Goal: Information Seeking & Learning: Compare options

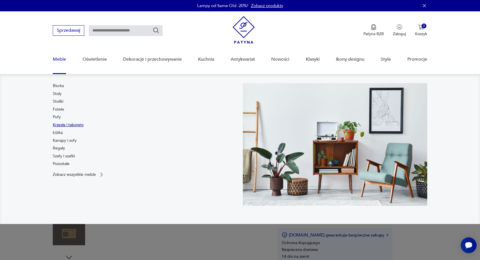
click at [57, 125] on link "Krzesła i taborety" at bounding box center [68, 125] width 31 height 6
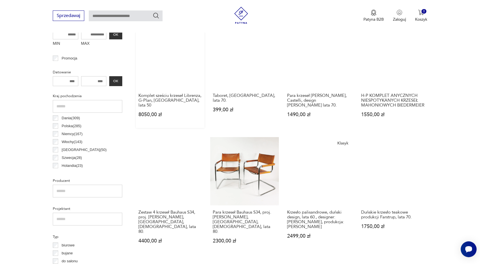
scroll to position [264, 0]
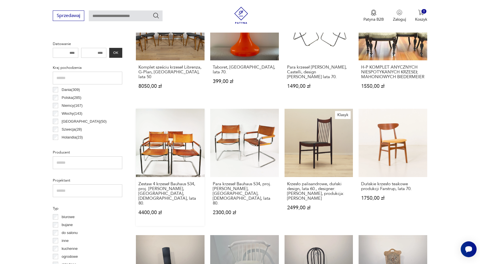
click at [163, 125] on link "Zestaw 4 krzeseł Bauhaus S34, proj. [PERSON_NAME], [GEOGRAPHIC_DATA], [DEMOGRAP…" at bounding box center [170, 168] width 69 height 118
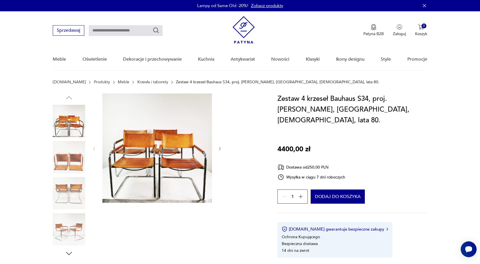
click at [61, 186] on img at bounding box center [69, 193] width 32 height 32
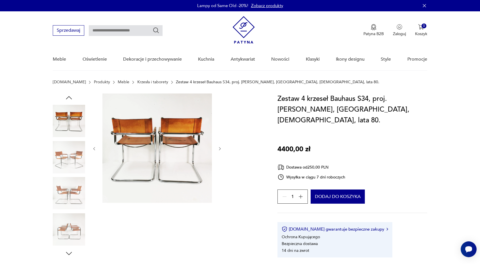
click at [68, 220] on img at bounding box center [69, 230] width 32 height 32
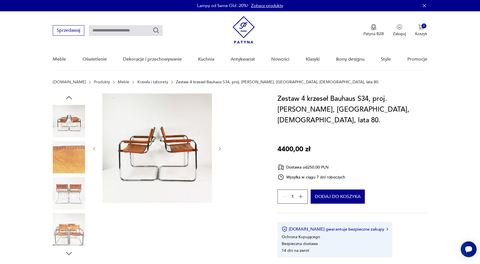
click at [70, 164] on img at bounding box center [69, 157] width 32 height 32
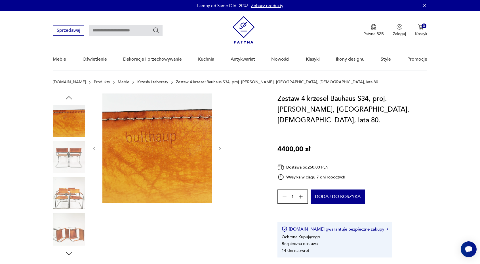
click at [70, 205] on img at bounding box center [69, 193] width 32 height 32
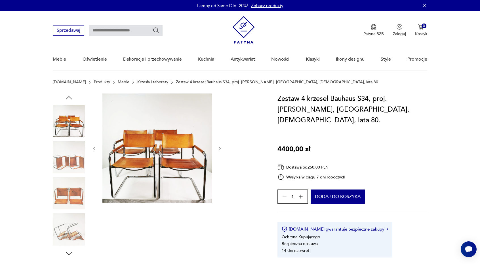
click at [71, 198] on img at bounding box center [69, 193] width 32 height 32
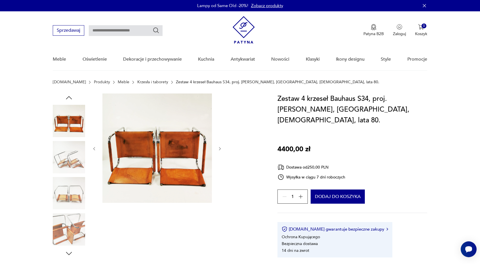
click at [69, 221] on img at bounding box center [69, 230] width 32 height 32
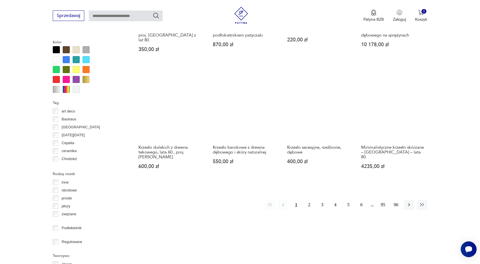
scroll to position [547, 0]
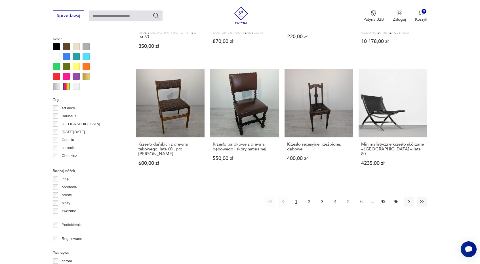
drag, startPoint x: 309, startPoint y: 170, endPoint x: 304, endPoint y: 154, distance: 16.5
click at [309, 197] on button "2" at bounding box center [309, 202] width 10 height 10
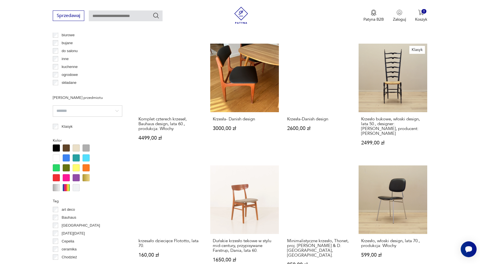
scroll to position [559, 0]
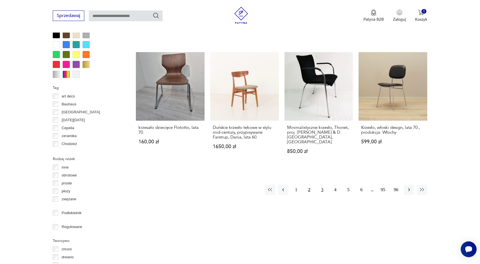
click at [321, 185] on button "3" at bounding box center [322, 190] width 10 height 10
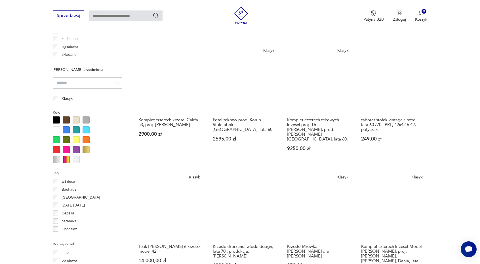
scroll to position [502, 0]
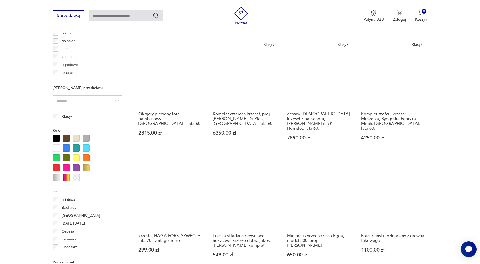
scroll to position [474, 0]
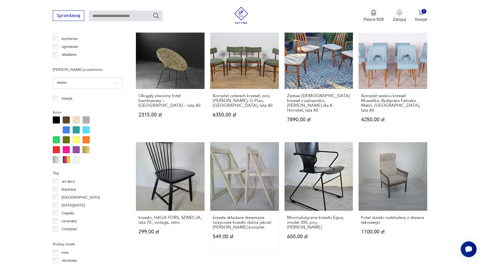
click at [258, 155] on link "krzesła składane drewniane nożycowe krzesło dobra jakość [PERSON_NAME] komplet …" at bounding box center [244, 196] width 69 height 108
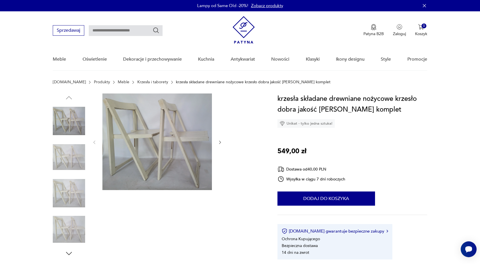
click at [219, 141] on icon "button" at bounding box center [220, 142] width 5 height 5
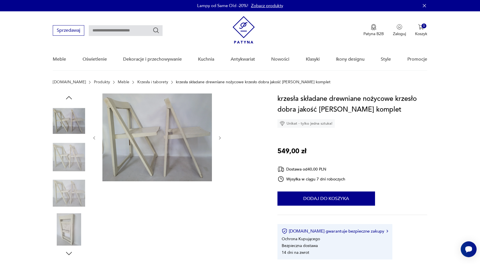
click at [218, 138] on icon "button" at bounding box center [220, 138] width 5 height 5
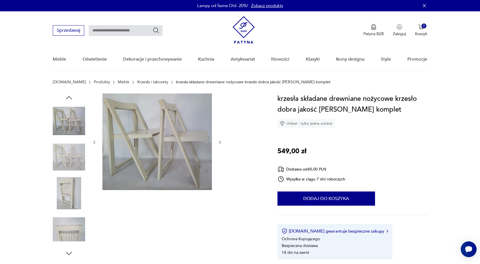
click at [218, 138] on div at bounding box center [157, 143] width 130 height 98
click at [219, 142] on icon "button" at bounding box center [220, 142] width 5 height 5
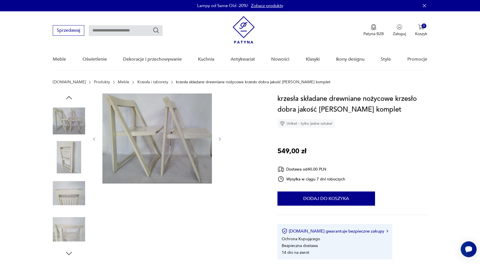
click at [219, 142] on button "button" at bounding box center [220, 139] width 5 height 6
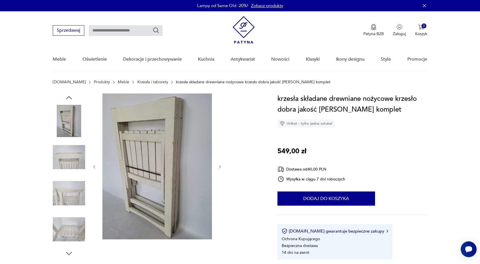
click at [219, 142] on div at bounding box center [157, 167] width 130 height 147
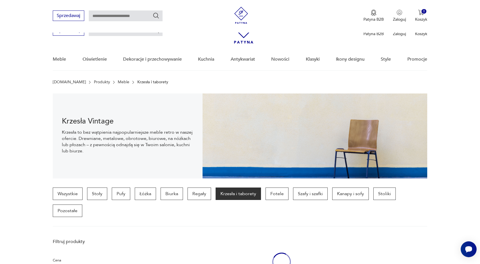
scroll to position [526, 0]
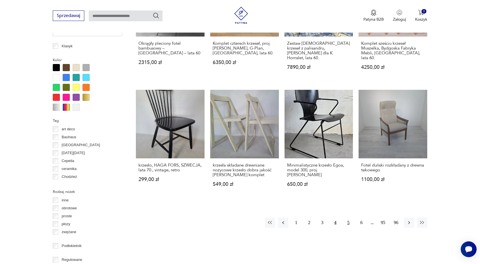
click at [349, 218] on button "5" at bounding box center [348, 223] width 10 height 10
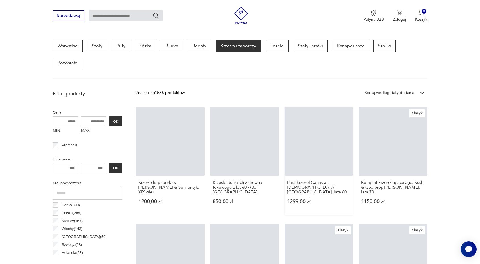
scroll to position [133, 0]
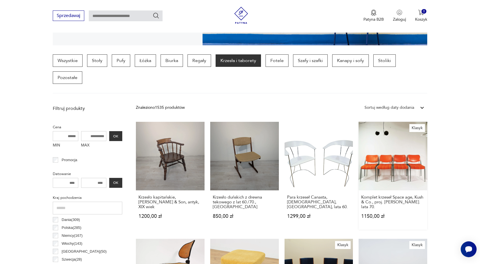
click at [405, 151] on link "Klasyk Komplet krzeseł Space age, Kush & Co., proj. [PERSON_NAME]. lata 70. 115…" at bounding box center [393, 176] width 69 height 108
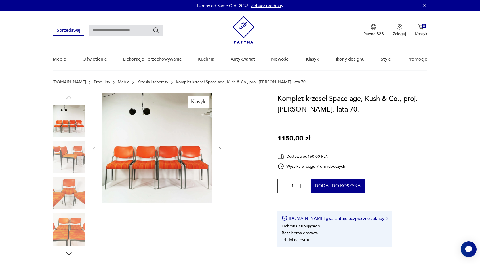
click at [59, 196] on img at bounding box center [69, 193] width 32 height 32
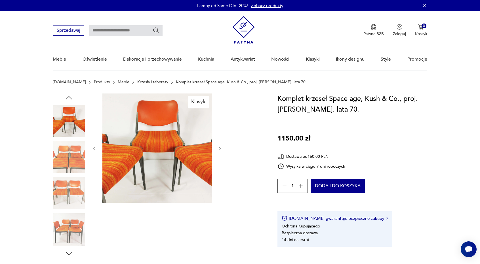
click at [68, 226] on img at bounding box center [69, 230] width 32 height 32
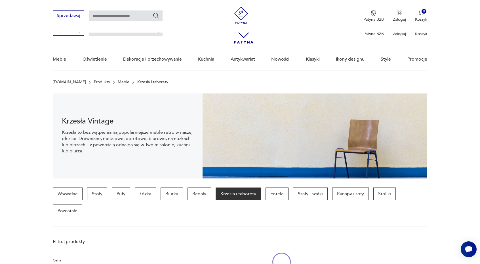
scroll to position [133, 0]
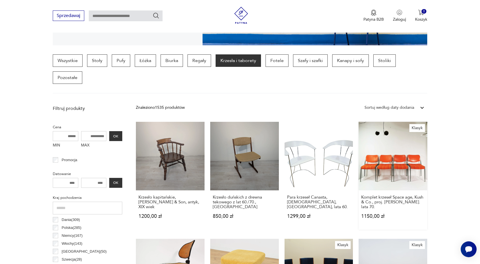
click at [401, 147] on link "Klasyk Komplet krzeseł Space age, Kush & Co., proj. [PERSON_NAME]. lata 70. 115…" at bounding box center [393, 176] width 69 height 108
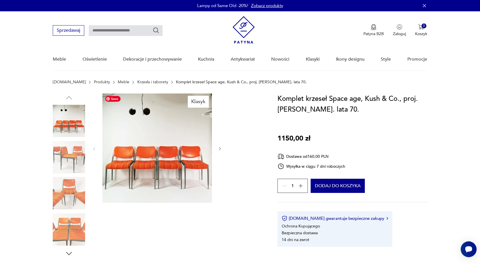
click at [124, 155] on img at bounding box center [157, 149] width 110 height 110
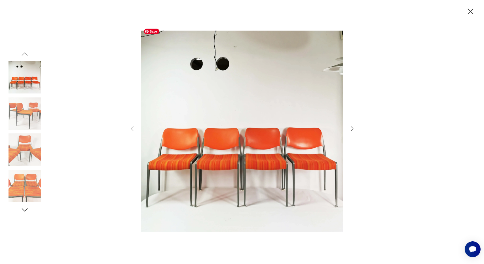
click at [180, 147] on img at bounding box center [242, 132] width 202 height 212
click at [351, 128] on icon "button" at bounding box center [352, 128] width 7 height 7
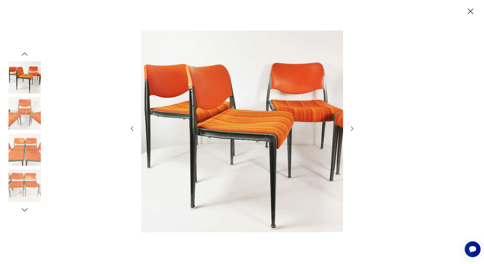
click at [351, 127] on icon "button" at bounding box center [352, 128] width 7 height 7
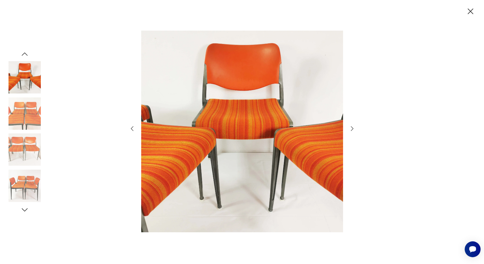
click at [351, 127] on icon "button" at bounding box center [352, 128] width 7 height 7
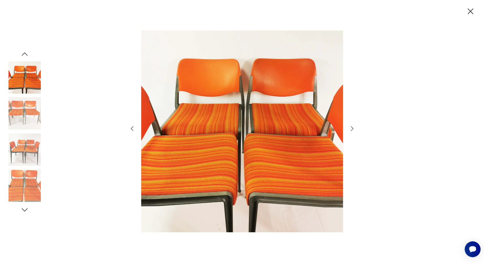
click at [351, 127] on icon "button" at bounding box center [352, 128] width 7 height 7
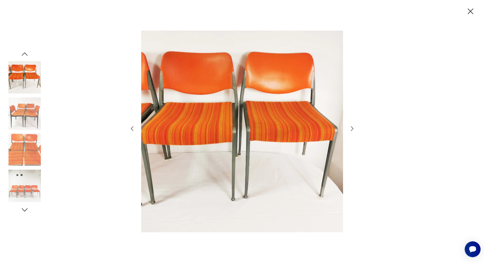
click at [351, 127] on icon "button" at bounding box center [352, 128] width 7 height 7
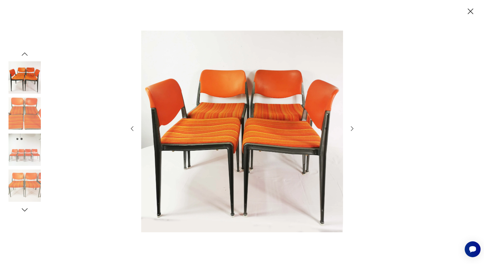
click at [351, 127] on icon "button" at bounding box center [352, 128] width 7 height 7
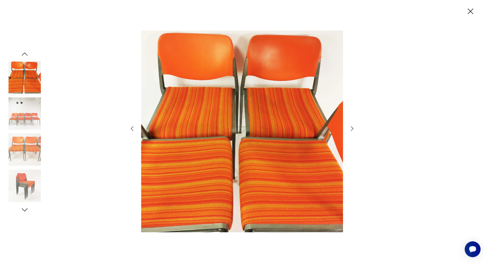
click at [351, 127] on icon "button" at bounding box center [352, 128] width 7 height 7
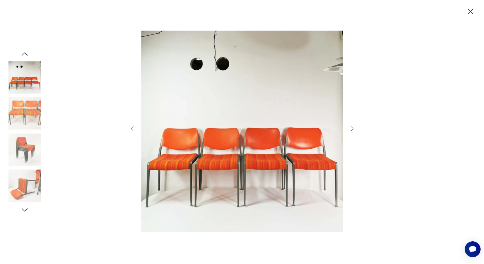
click at [351, 127] on icon "button" at bounding box center [352, 128] width 7 height 7
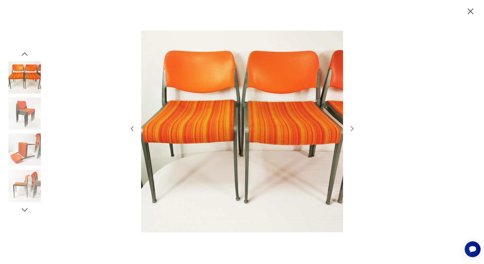
click at [351, 127] on icon "button" at bounding box center [352, 128] width 7 height 7
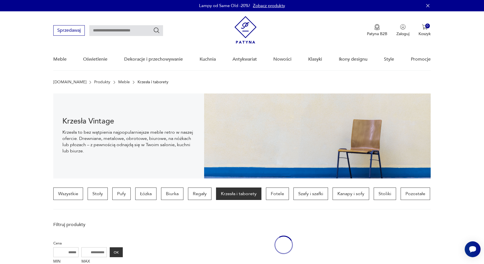
scroll to position [132, 0]
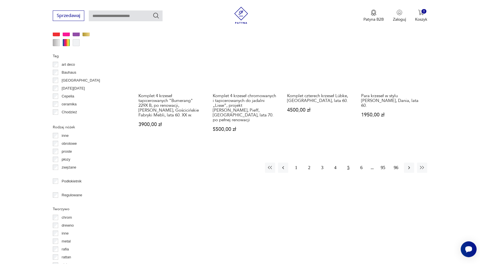
scroll to position [576, 0]
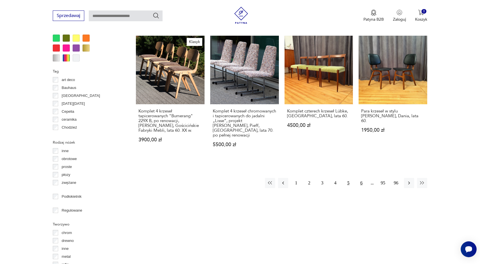
click at [362, 178] on button "6" at bounding box center [361, 183] width 10 height 10
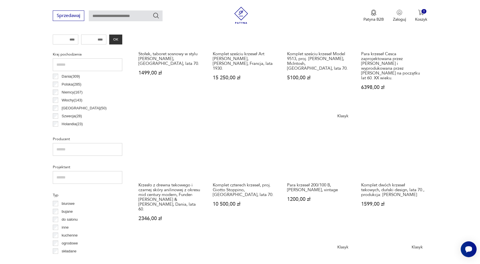
scroll to position [304, 0]
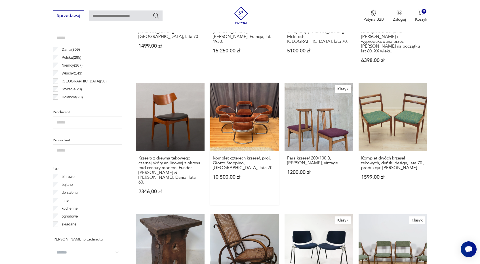
click at [239, 98] on link "Komplet czterech krzeseł, proj. Giotto Stoppino, Włochy, lata 70. 10 500,00 zł" at bounding box center [244, 144] width 69 height 123
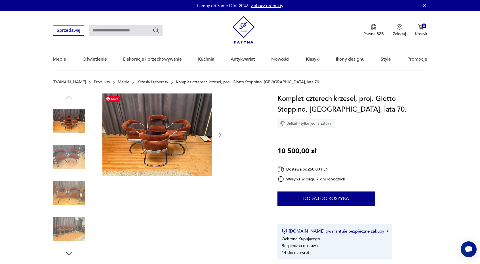
click at [161, 141] on img at bounding box center [157, 135] width 110 height 82
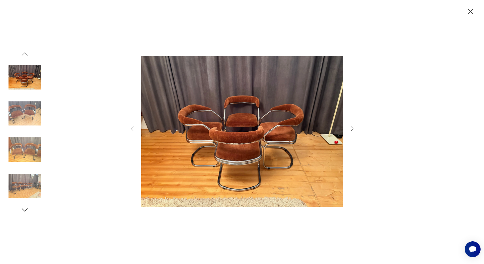
click at [351, 128] on icon "button" at bounding box center [352, 128] width 7 height 7
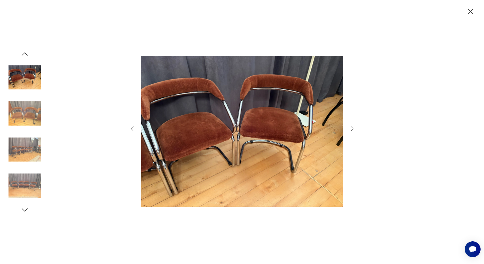
click at [351, 128] on icon "button" at bounding box center [352, 128] width 7 height 7
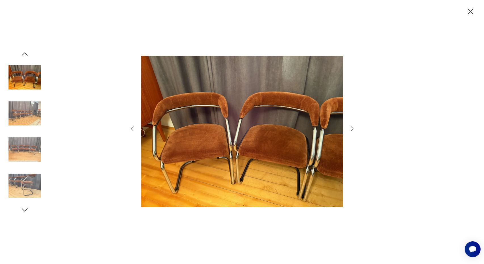
click at [351, 128] on icon "button" at bounding box center [352, 128] width 7 height 7
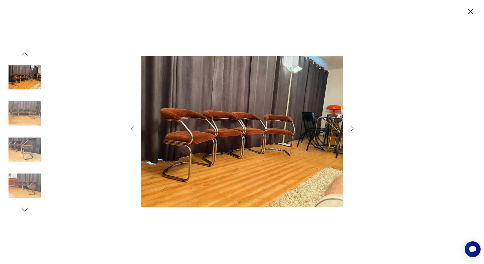
click at [351, 128] on icon "button" at bounding box center [352, 128] width 7 height 7
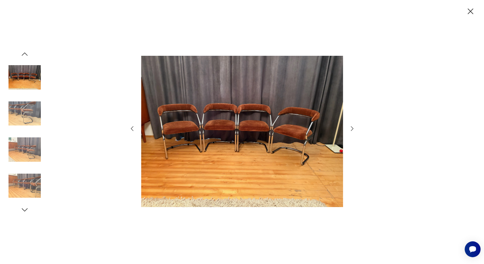
click at [351, 128] on icon "button" at bounding box center [352, 128] width 7 height 7
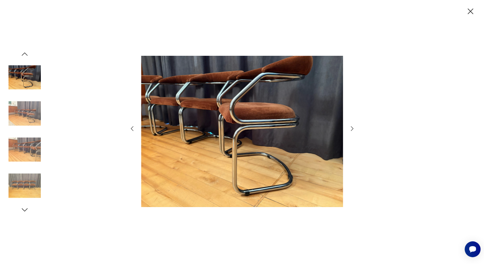
click at [351, 128] on icon "button" at bounding box center [352, 128] width 7 height 7
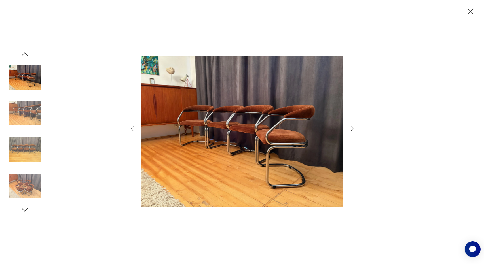
click at [351, 128] on icon "button" at bounding box center [352, 128] width 7 height 7
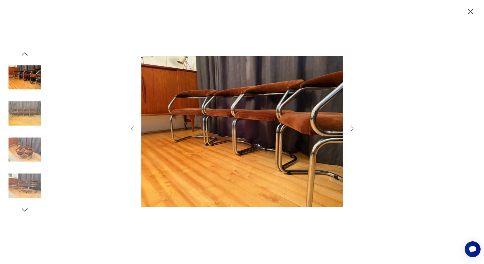
click at [351, 128] on icon "button" at bounding box center [352, 128] width 7 height 7
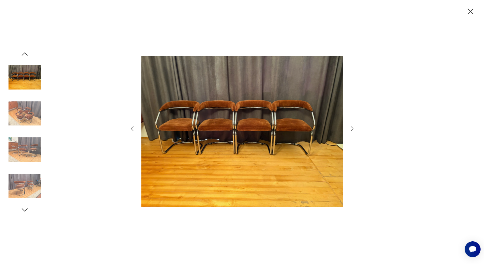
click at [351, 128] on icon "button" at bounding box center [352, 128] width 7 height 7
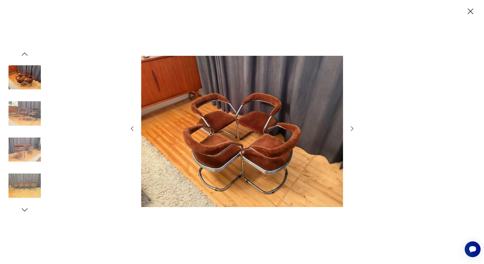
click at [351, 128] on icon "button" at bounding box center [352, 128] width 7 height 7
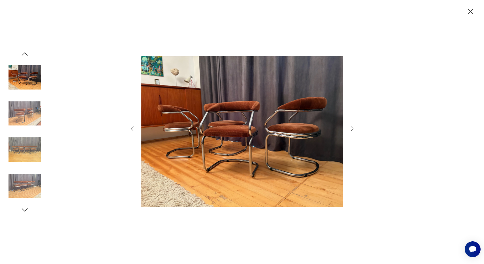
click at [351, 128] on icon "button" at bounding box center [352, 128] width 7 height 7
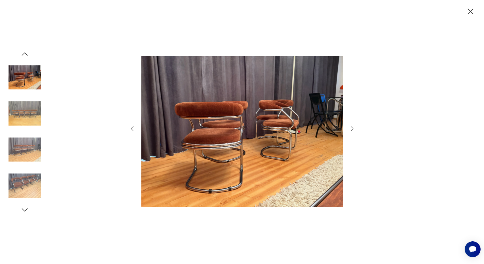
click at [351, 128] on icon "button" at bounding box center [352, 128] width 7 height 7
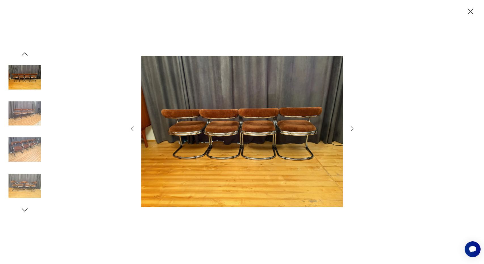
click at [351, 128] on icon "button" at bounding box center [352, 128] width 7 height 7
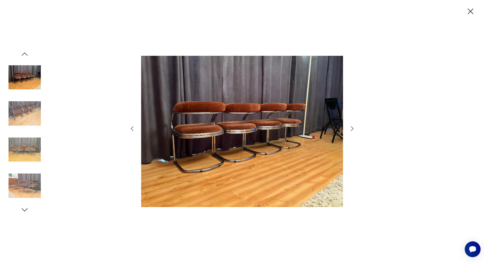
click at [351, 128] on icon "button" at bounding box center [352, 128] width 7 height 7
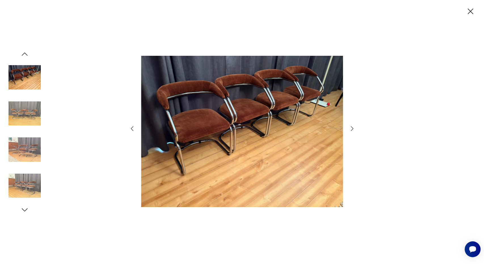
click at [351, 128] on icon "button" at bounding box center [352, 128] width 7 height 7
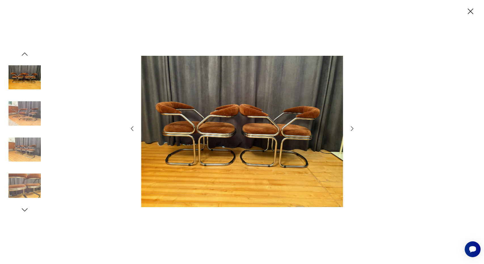
click at [351, 128] on icon "button" at bounding box center [352, 128] width 7 height 7
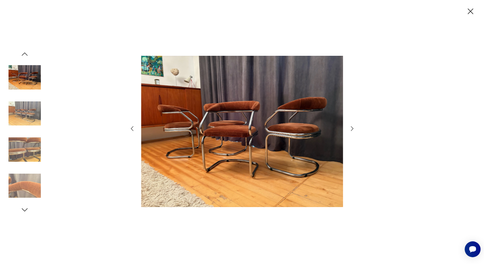
click at [351, 128] on icon "button" at bounding box center [352, 128] width 7 height 7
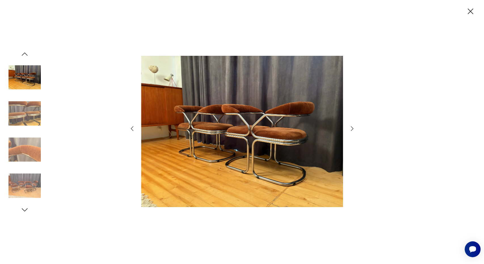
click at [351, 128] on icon "button" at bounding box center [352, 128] width 7 height 7
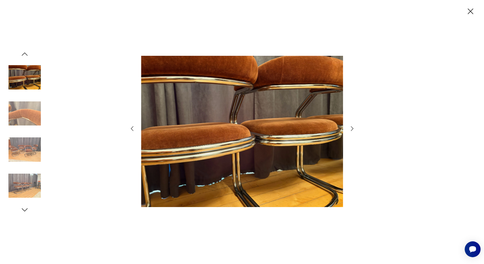
click at [351, 128] on icon "button" at bounding box center [352, 128] width 7 height 7
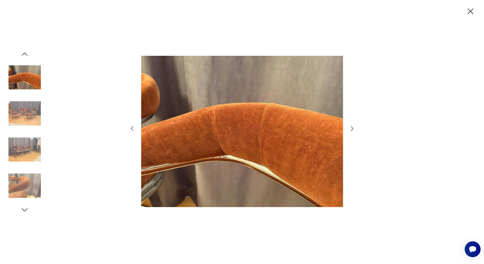
click at [351, 128] on icon "button" at bounding box center [352, 128] width 7 height 7
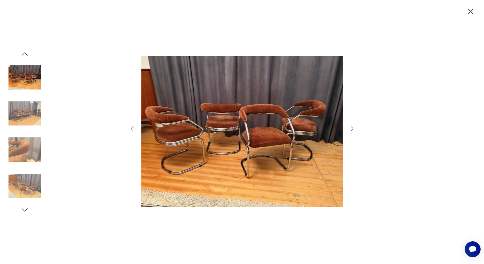
click at [351, 128] on icon "button" at bounding box center [352, 128] width 7 height 7
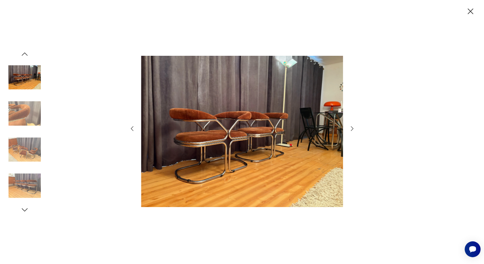
click at [351, 128] on icon "button" at bounding box center [352, 128] width 7 height 7
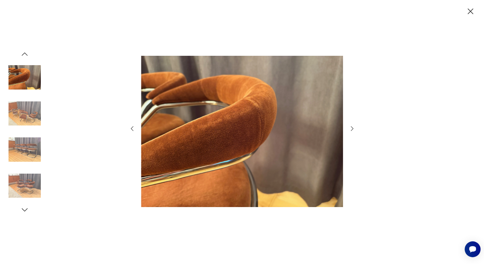
click at [351, 128] on icon "button" at bounding box center [352, 128] width 7 height 7
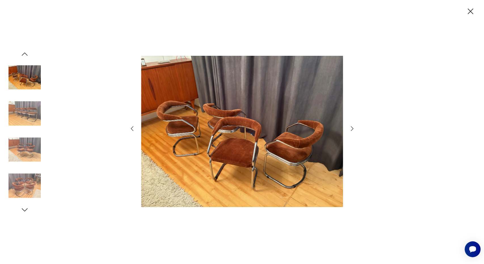
click at [351, 128] on icon "button" at bounding box center [352, 128] width 7 height 7
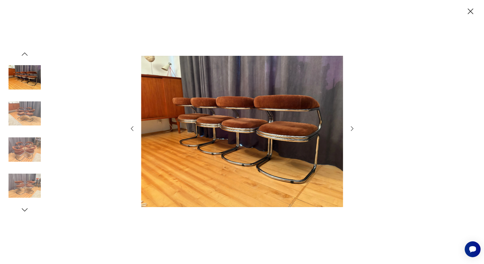
click at [351, 128] on icon "button" at bounding box center [352, 128] width 7 height 7
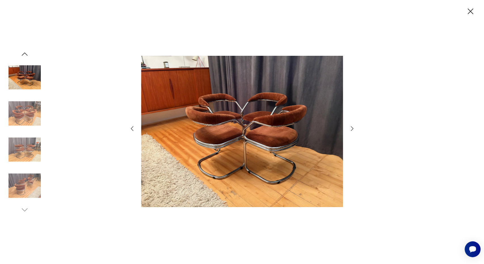
click at [351, 128] on icon "button" at bounding box center [352, 128] width 7 height 7
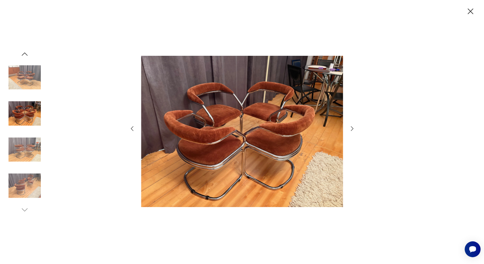
click at [473, 11] on icon "button" at bounding box center [471, 12] width 10 height 10
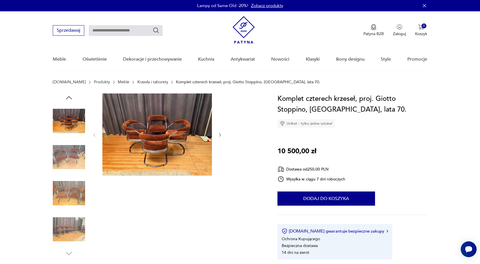
click at [71, 98] on icon "button" at bounding box center [69, 98] width 9 height 9
click at [70, 98] on icon "button" at bounding box center [69, 98] width 9 height 9
click at [70, 118] on img at bounding box center [69, 121] width 32 height 32
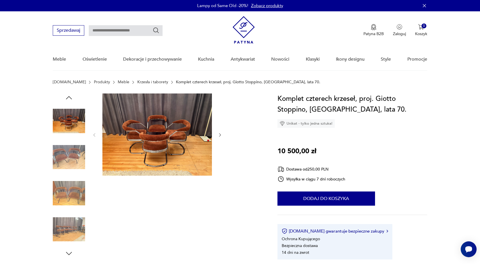
click at [70, 99] on icon "button" at bounding box center [69, 98] width 9 height 9
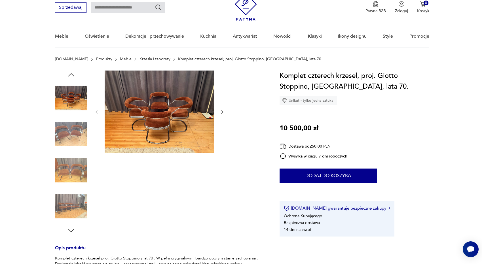
scroll to position [28, 0]
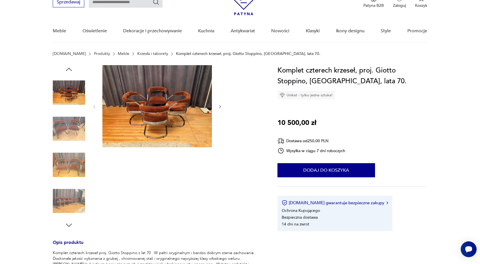
click at [71, 205] on img at bounding box center [69, 201] width 32 height 32
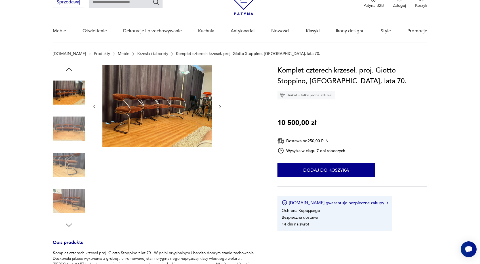
click at [160, 117] on img at bounding box center [157, 106] width 110 height 82
